Goal: Task Accomplishment & Management: Manage account settings

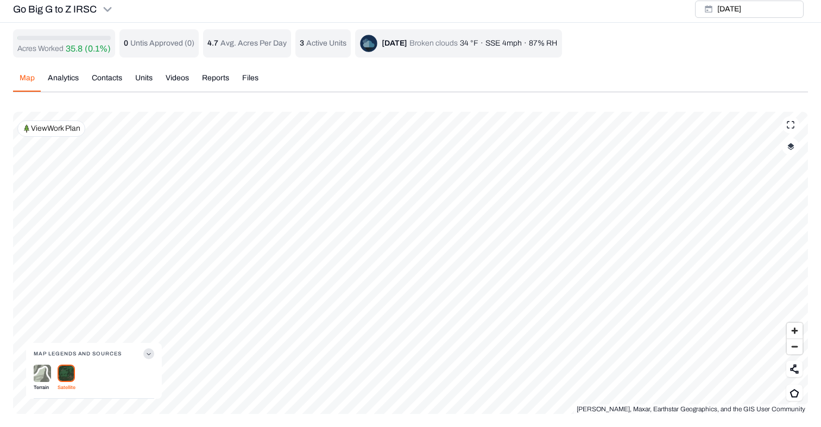
scroll to position [4, 0]
click at [790, 145] on img "button" at bounding box center [790, 147] width 7 height 8
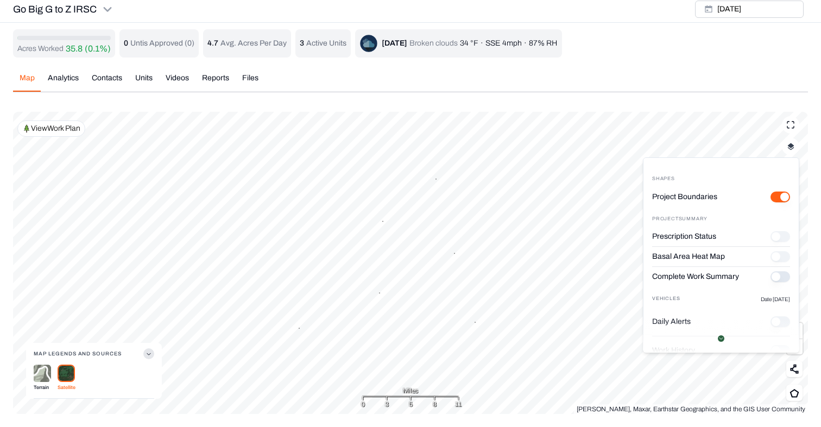
click at [783, 282] on button "Complete Work Summary" at bounding box center [780, 276] width 20 height 11
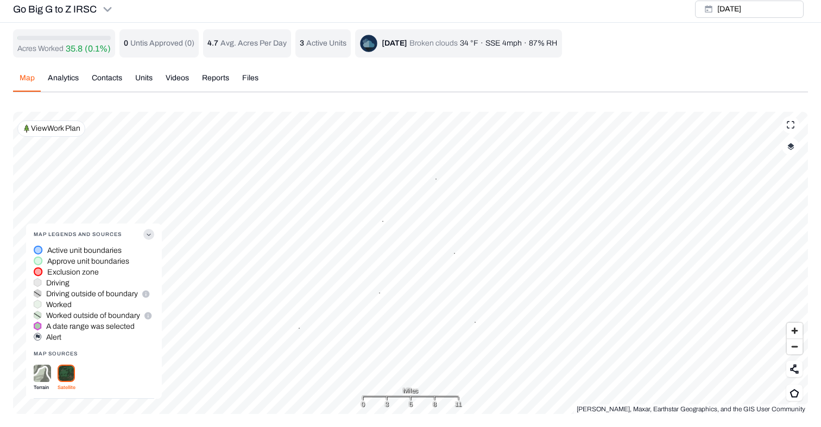
click at [794, 145] on img "button" at bounding box center [790, 147] width 7 height 8
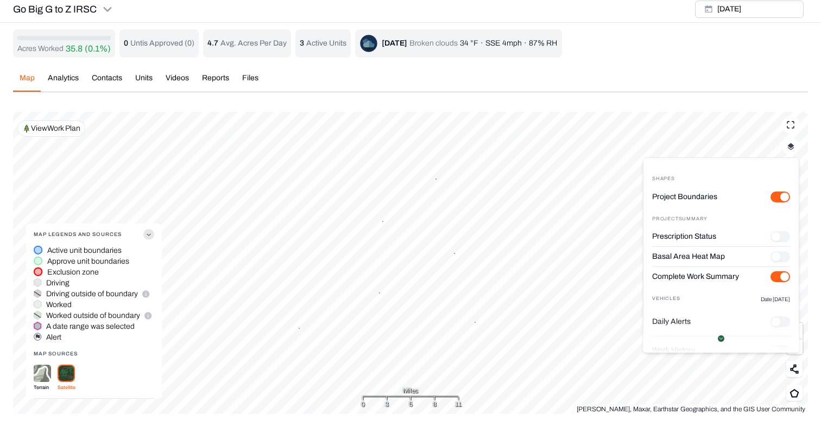
click at [776, 199] on "Project Boundaries" at bounding box center [780, 197] width 20 height 11
click at [786, 199] on "Project Boundaries" at bounding box center [780, 197] width 20 height 11
type "on"
